Goal: Information Seeking & Learning: Understand process/instructions

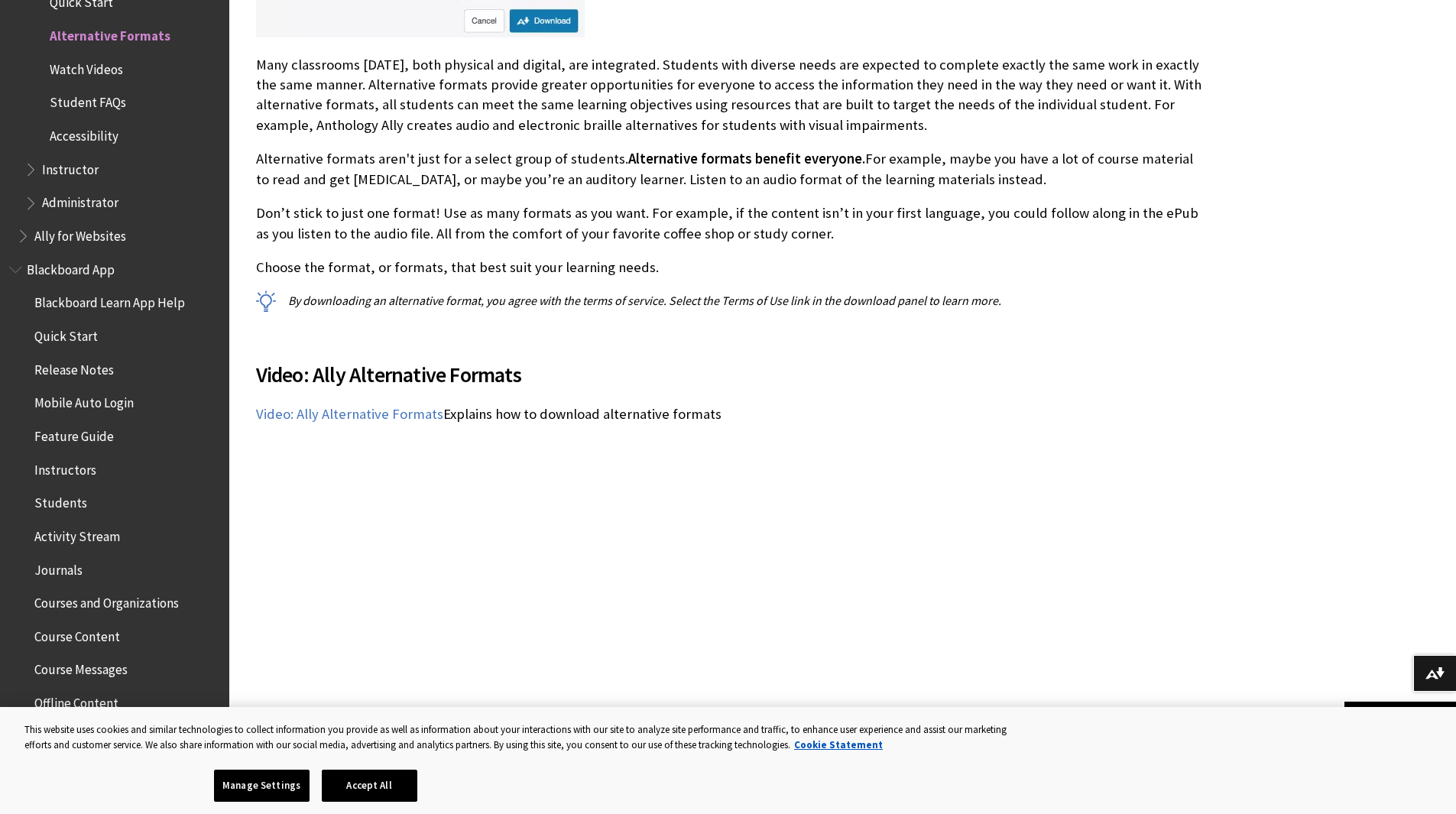
scroll to position [1146, 0]
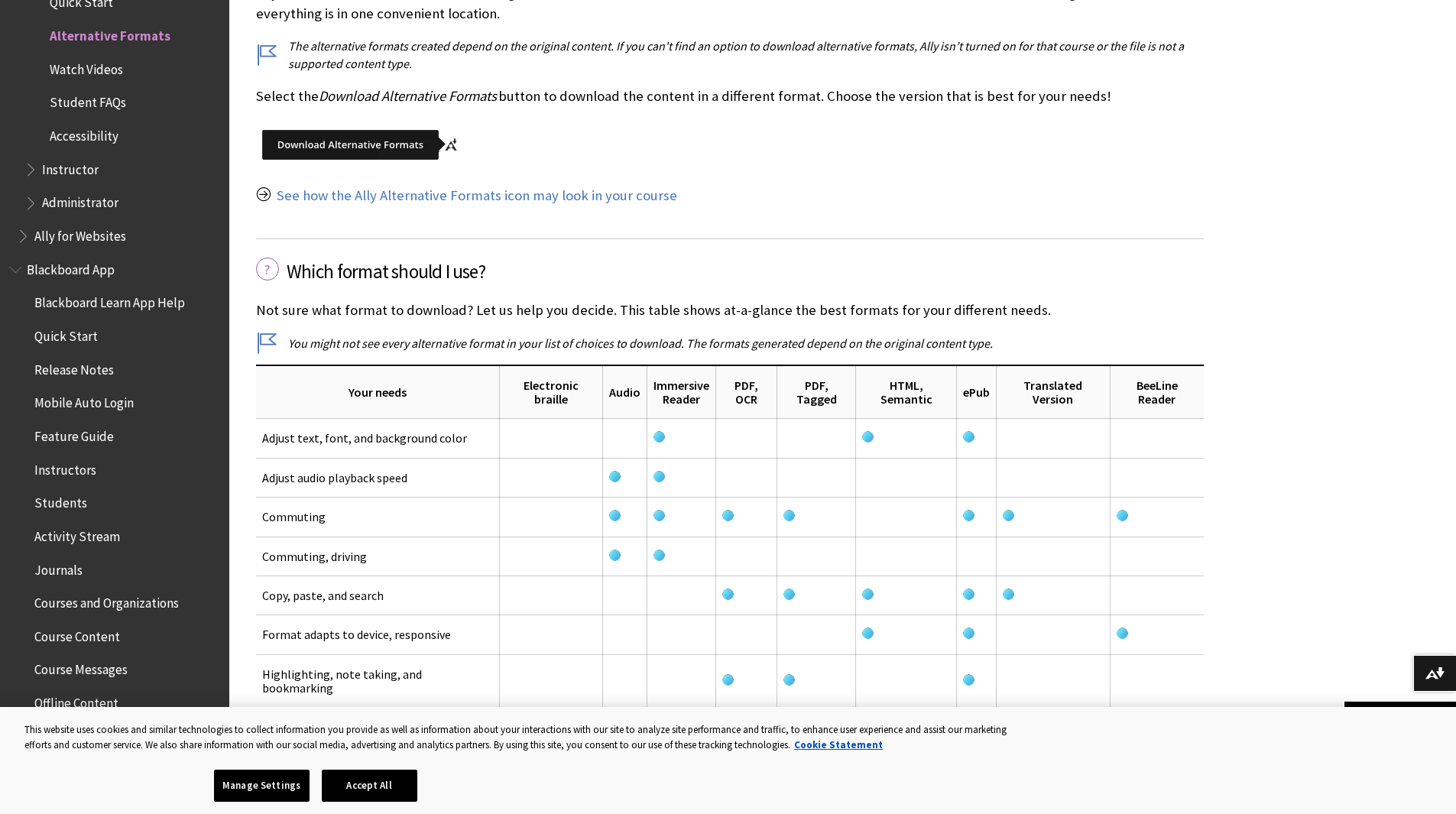
scroll to position [2063, 0]
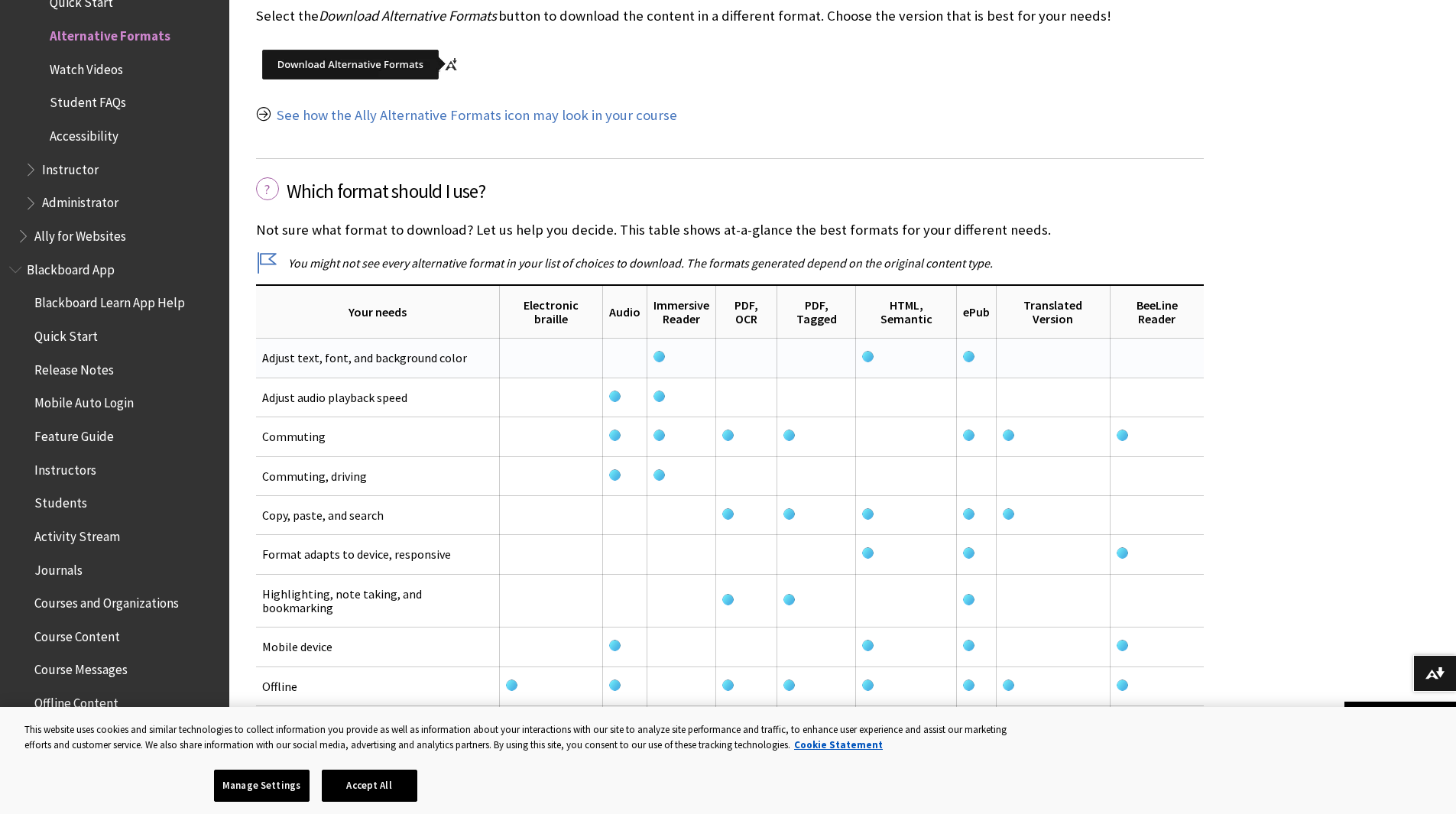
click at [963, 355] on img at bounding box center [969, 356] width 11 height 11
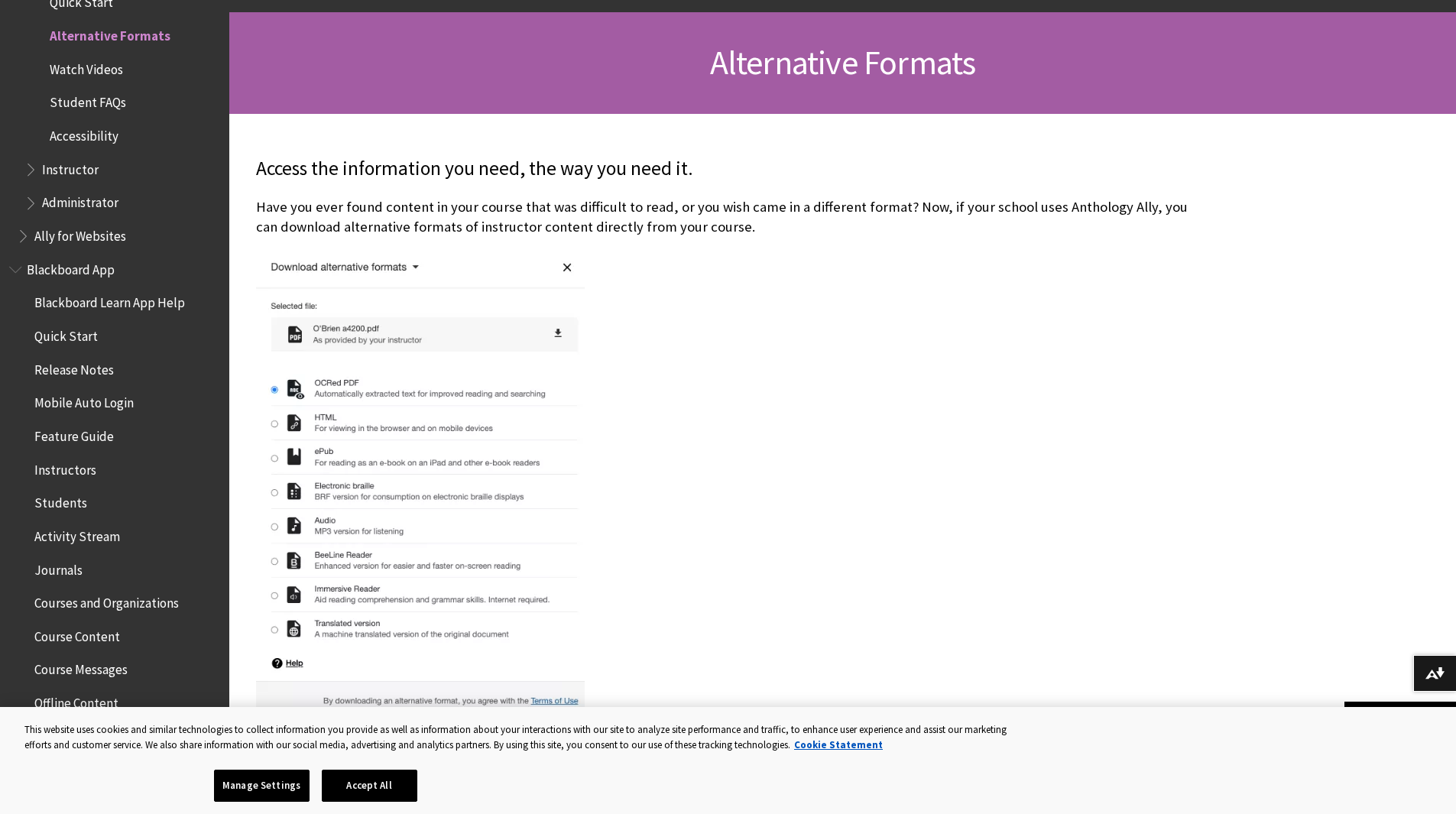
scroll to position [229, 0]
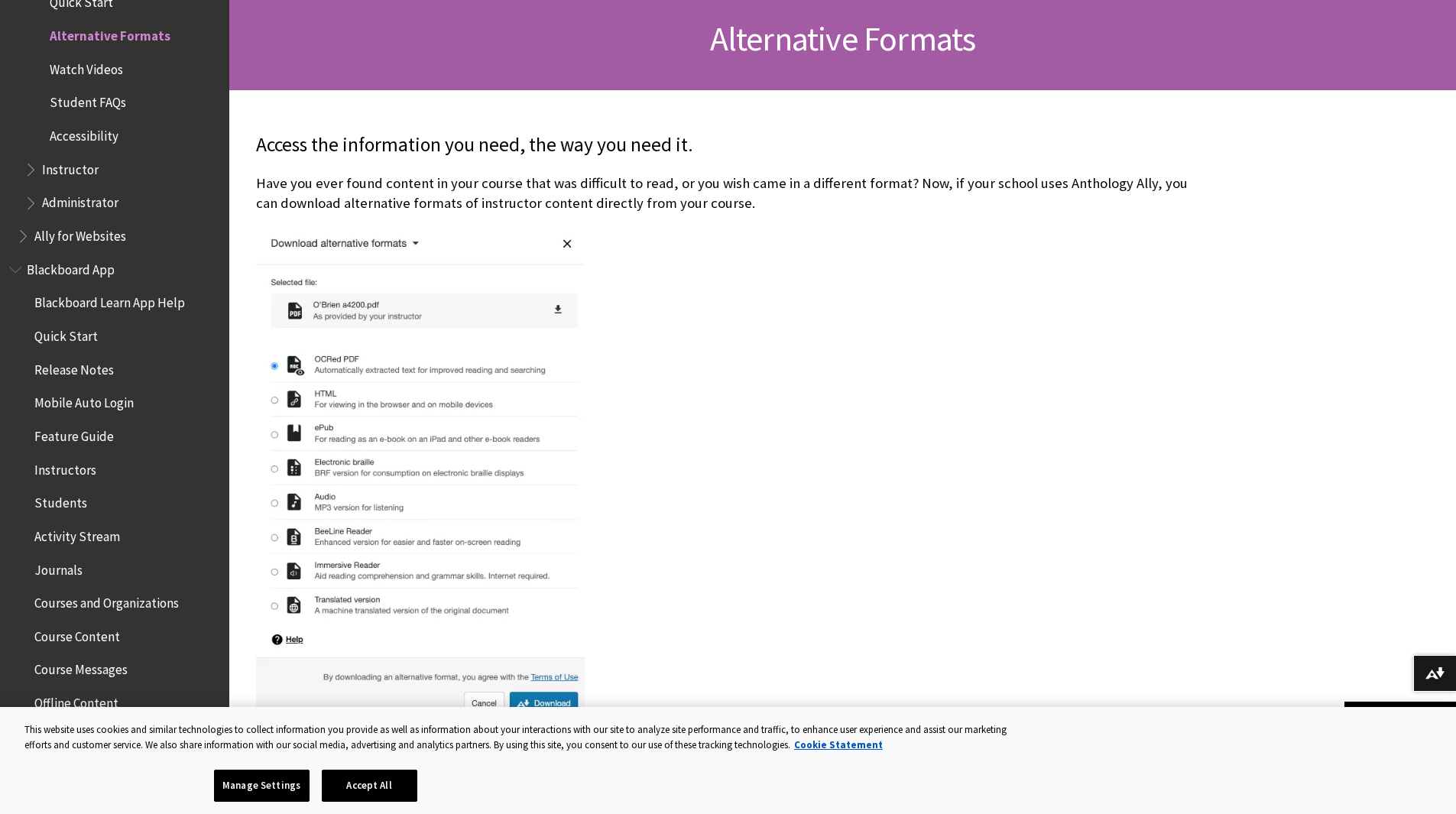
click at [274, 435] on img at bounding box center [420, 474] width 328 height 492
click at [271, 435] on img at bounding box center [420, 474] width 328 height 492
click at [275, 434] on img at bounding box center [420, 474] width 328 height 492
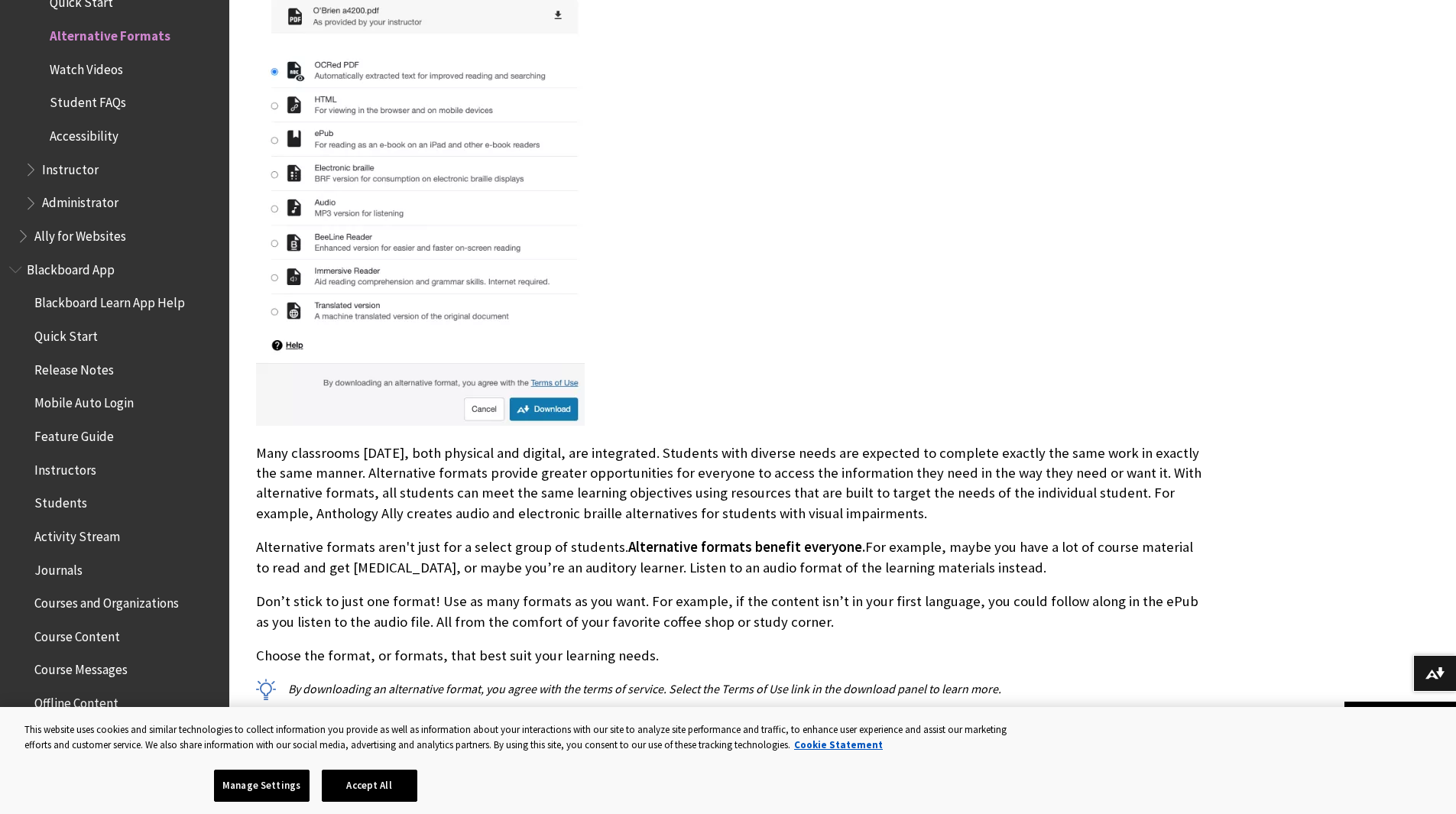
scroll to position [535, 0]
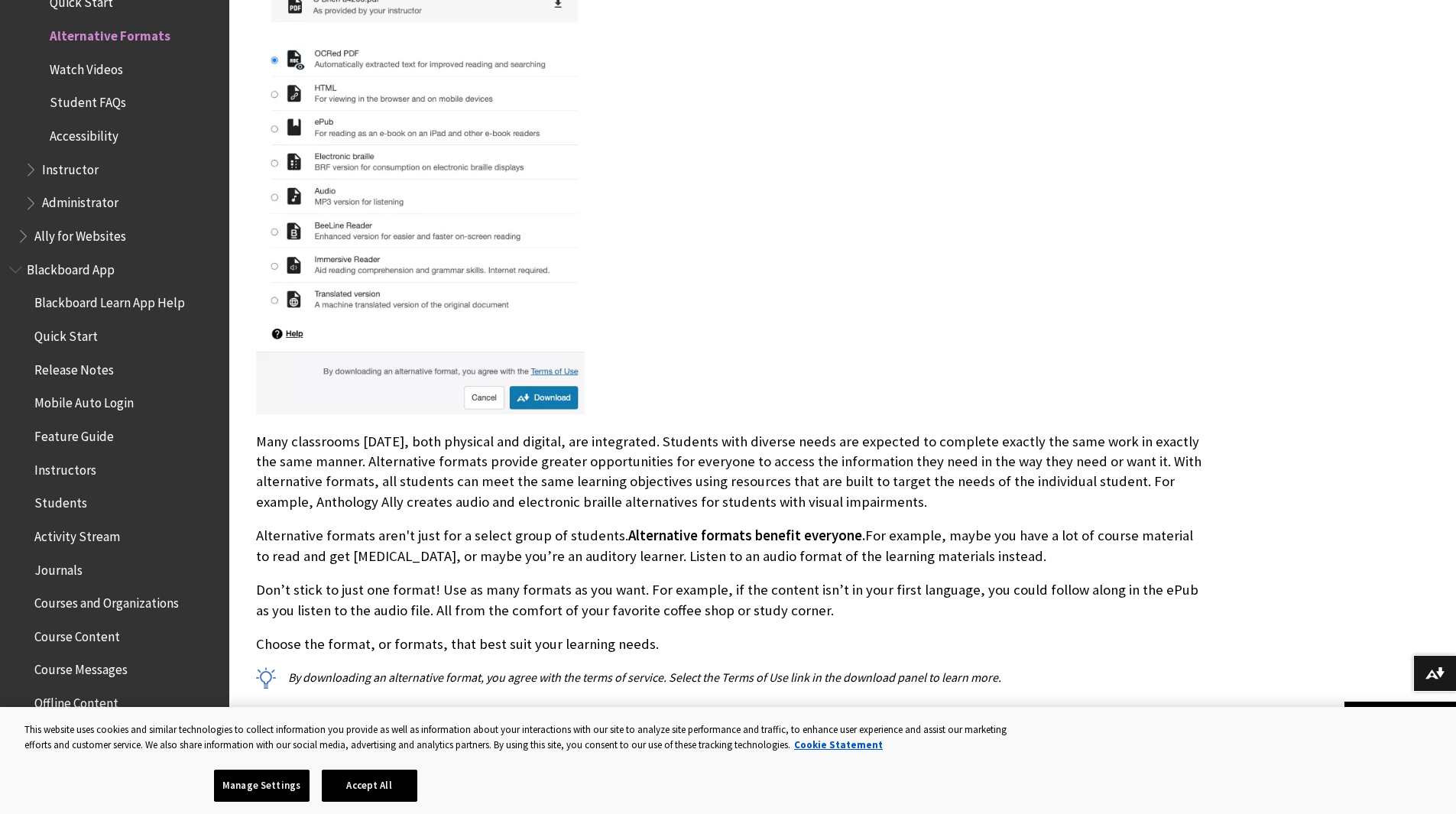
click at [542, 398] on img at bounding box center [420, 168] width 328 height 492
click at [550, 370] on img at bounding box center [420, 168] width 328 height 492
click at [548, 397] on img at bounding box center [420, 168] width 328 height 492
drag, startPoint x: 358, startPoint y: 785, endPoint x: 419, endPoint y: 751, distance: 69.8
click at [358, 784] on button "Accept All" at bounding box center [370, 786] width 96 height 32
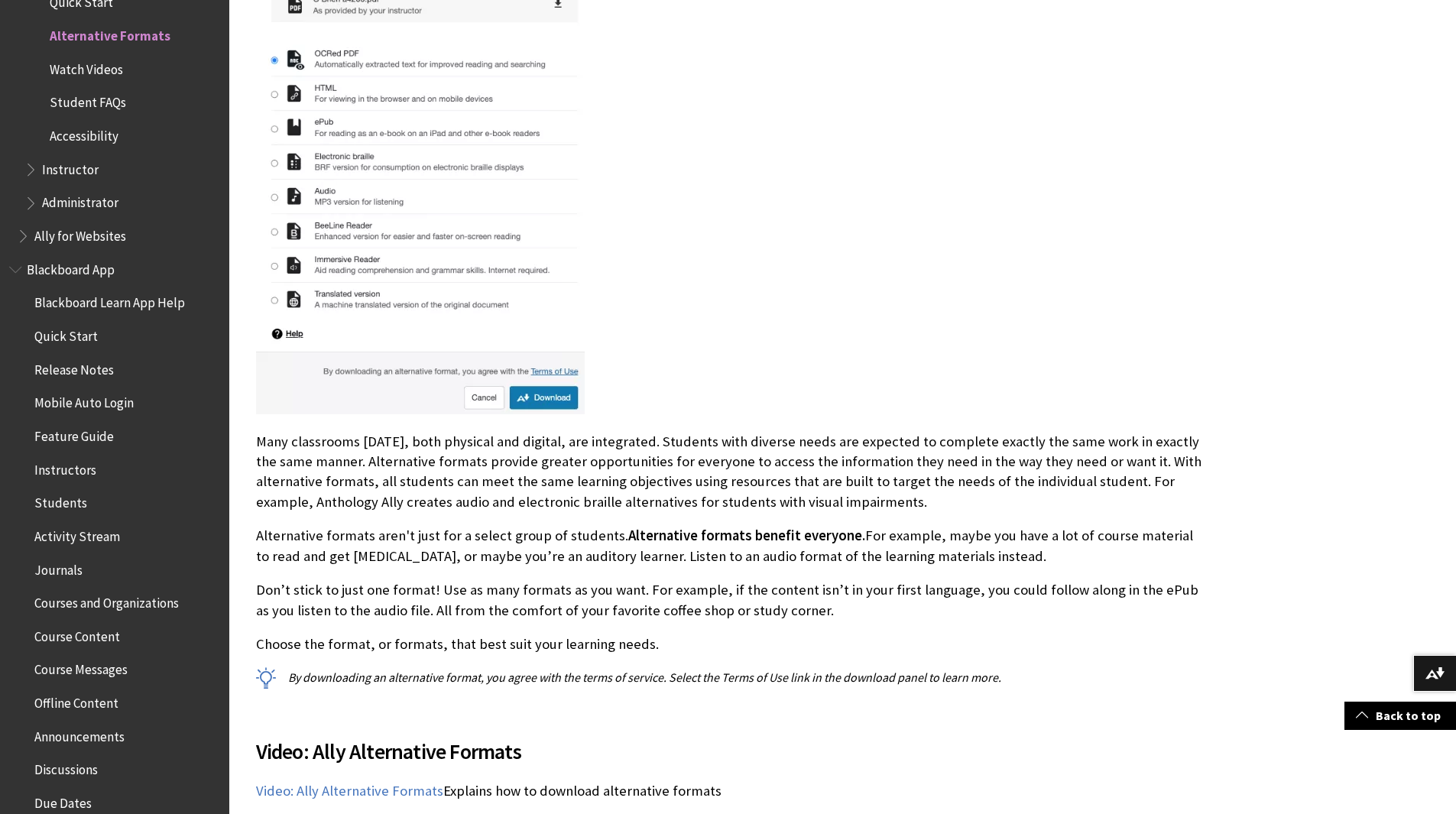
click at [538, 396] on img at bounding box center [420, 168] width 328 height 492
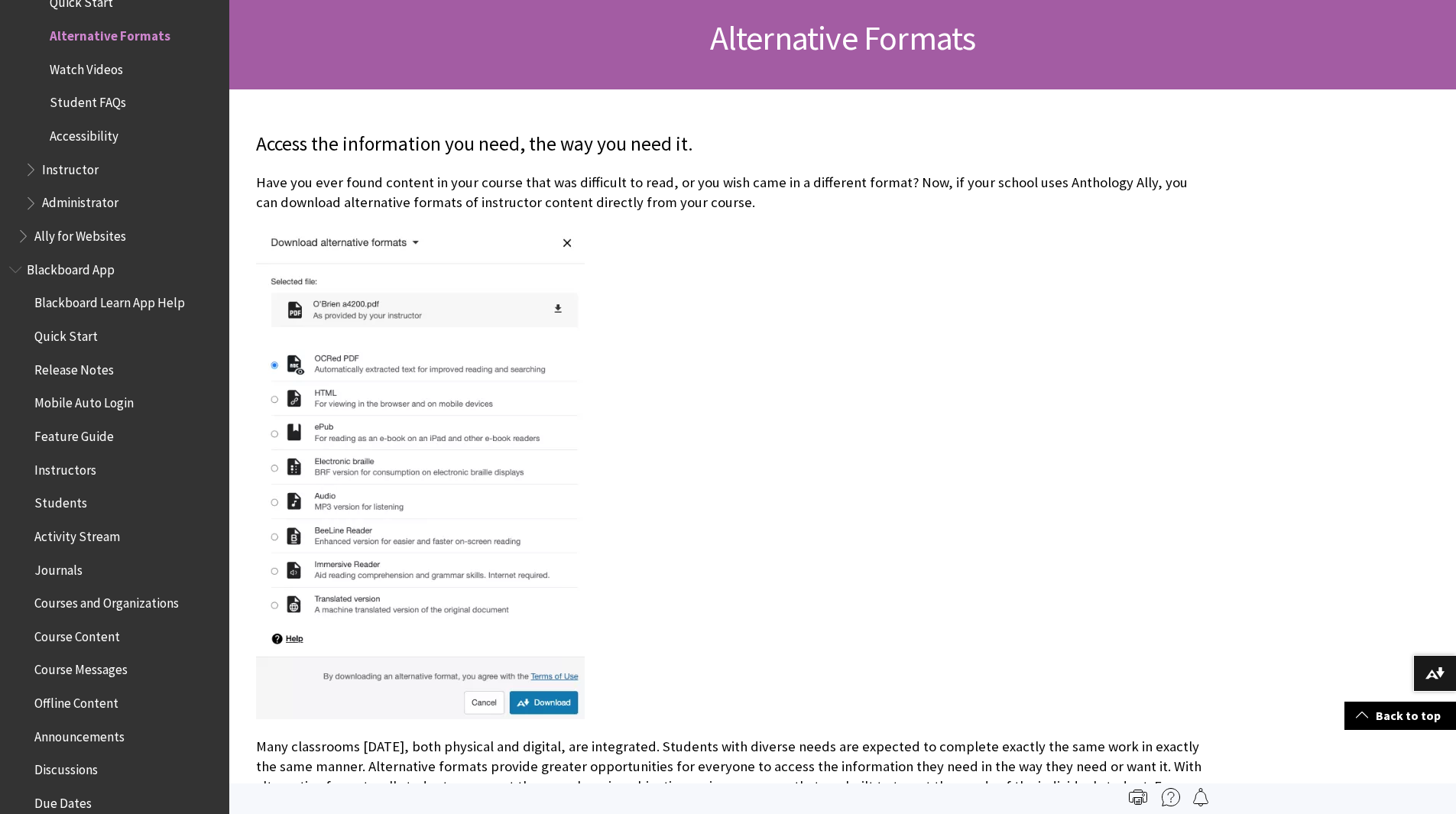
scroll to position [229, 0]
click at [272, 368] on img at bounding box center [420, 474] width 328 height 492
click at [275, 433] on img at bounding box center [420, 474] width 328 height 492
click at [275, 436] on img at bounding box center [420, 474] width 328 height 492
click at [574, 243] on img at bounding box center [420, 474] width 328 height 492
